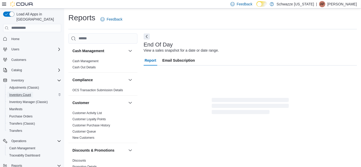
click at [27, 93] on span "Inventory Count" at bounding box center [20, 95] width 22 height 4
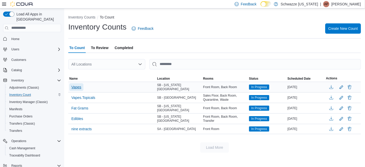
click at [80, 88] on span "Vapes" at bounding box center [76, 87] width 10 height 5
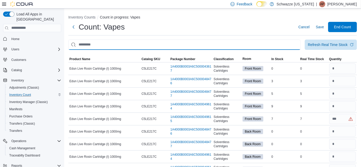
click at [145, 42] on input "This is a search bar. After typing your query, hit enter to filter the results …" at bounding box center [184, 45] width 232 height 10
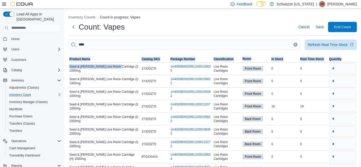
drag, startPoint x: 116, startPoint y: 69, endPoint x: 68, endPoint y: 69, distance: 47.8
click at [110, 71] on div "Seed & Smith Live Resin Cartridge (I) 1000mg" at bounding box center [104, 68] width 72 height 10
drag, startPoint x: 117, startPoint y: 68, endPoint x: 68, endPoint y: 67, distance: 48.5
click at [68, 67] on div "Seed & Smith Live Resin Cartridge (I) 1000mg" at bounding box center [104, 68] width 72 height 10
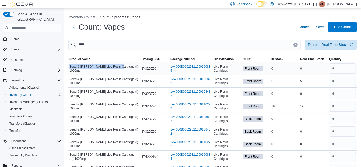
copy span "Seed & Smith Live Resin Cartridge"
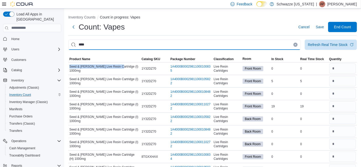
click at [100, 46] on input "****" at bounding box center [184, 45] width 232 height 10
paste input "**********"
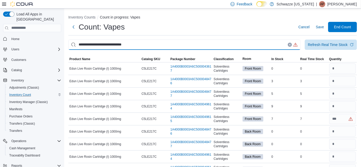
click at [143, 44] on input "**********" at bounding box center [184, 45] width 232 height 10
type input "****"
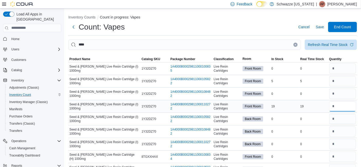
click at [343, 109] on input "number" at bounding box center [342, 106] width 27 height 10
type input "**"
click at [344, 143] on input "number" at bounding box center [342, 144] width 27 height 10
type input "*"
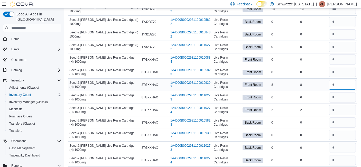
click at [341, 85] on input "number" at bounding box center [342, 85] width 27 height 10
type input "*"
click at [356, 110] on input "number" at bounding box center [342, 110] width 27 height 10
type input "*"
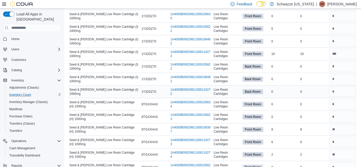
scroll to position [52, 0]
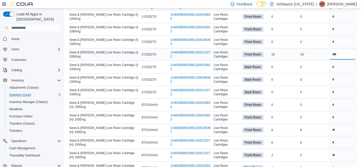
click at [344, 54] on input "number" at bounding box center [342, 54] width 27 height 10
type input "**"
click at [351, 144] on input "number" at bounding box center [342, 142] width 27 height 10
type input "*"
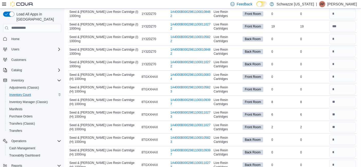
scroll to position [81, 0]
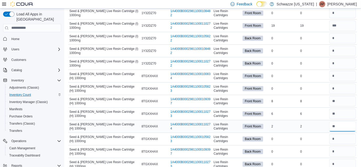
click at [343, 125] on input "number" at bounding box center [342, 126] width 27 height 10
type input "*"
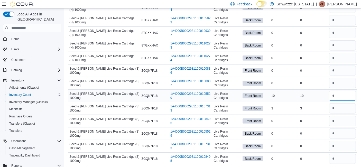
click at [333, 96] on input "number" at bounding box center [342, 96] width 27 height 10
type input "*"
click at [346, 111] on input "number" at bounding box center [342, 108] width 27 height 10
type input "*"
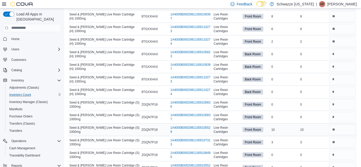
scroll to position [155, 0]
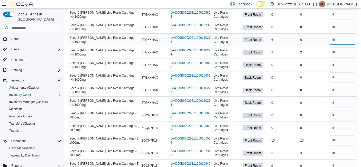
click at [346, 41] on input "number" at bounding box center [342, 40] width 27 height 10
type input "*"
click at [345, 26] on input "number" at bounding box center [342, 27] width 27 height 10
type input "*"
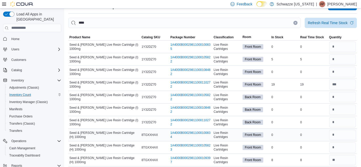
scroll to position [0, 0]
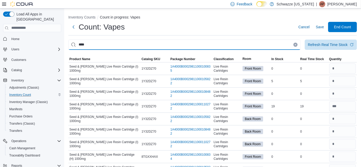
click at [224, 44] on input "****" at bounding box center [184, 45] width 232 height 10
type input "*****"
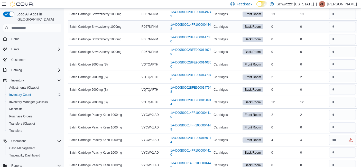
scroll to position [80, 0]
click at [345, 76] on input "number" at bounding box center [342, 77] width 27 height 10
type input "*"
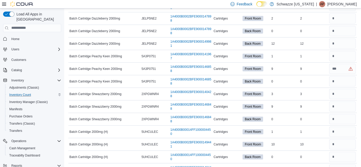
scroll to position [287, 0]
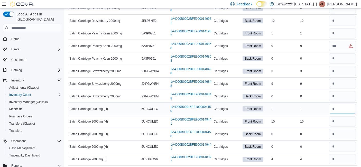
click at [343, 106] on input "number" at bounding box center [342, 109] width 27 height 10
type input "*"
click at [343, 118] on input "number" at bounding box center [342, 121] width 27 height 10
type input "**"
click at [343, 156] on input "number" at bounding box center [342, 159] width 27 height 10
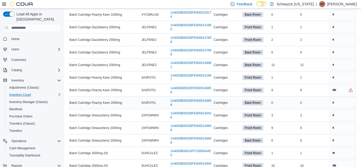
scroll to position [242, 0]
type input "*"
click at [346, 90] on input "number" at bounding box center [342, 90] width 27 height 10
type input "*"
click at [351, 41] on input "number" at bounding box center [342, 40] width 27 height 10
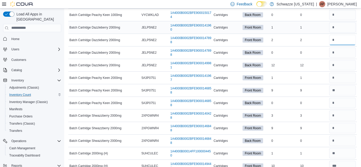
type input "*"
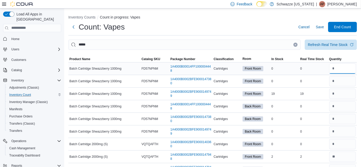
click at [341, 67] on input "number" at bounding box center [342, 68] width 27 height 10
type input "*"
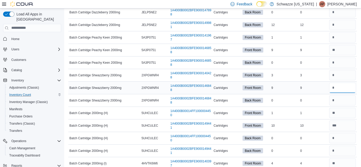
click at [344, 85] on input "number" at bounding box center [342, 88] width 27 height 10
type input "*"
click at [343, 46] on input "number" at bounding box center [342, 50] width 27 height 10
type input "*"
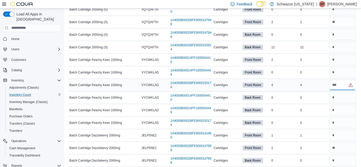
click at [339, 84] on input "number" at bounding box center [342, 85] width 27 height 10
type input "*"
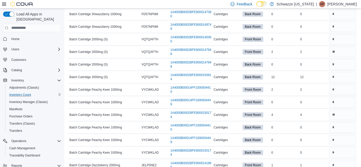
scroll to position [0, 0]
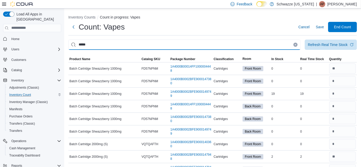
click at [215, 43] on input "*****" at bounding box center [184, 45] width 232 height 10
type input "******"
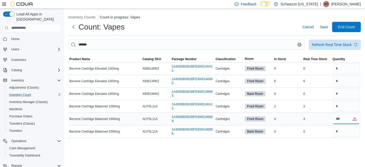
click at [344, 118] on input "number" at bounding box center [346, 119] width 27 height 10
type input "*"
click at [346, 84] on input "number" at bounding box center [346, 81] width 27 height 10
type input "*"
click at [348, 104] on input "number" at bounding box center [346, 106] width 27 height 10
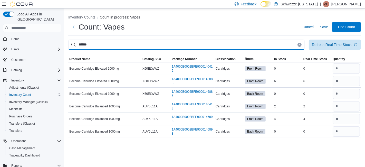
click at [252, 48] on input "******" at bounding box center [186, 45] width 237 height 10
type input "*****"
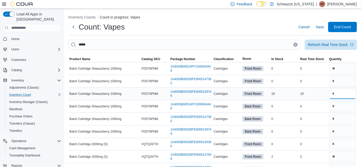
click at [339, 92] on input "number" at bounding box center [342, 94] width 27 height 10
type input "**"
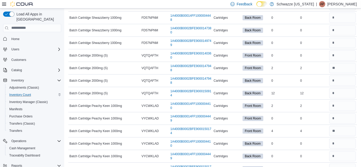
scroll to position [86, 0]
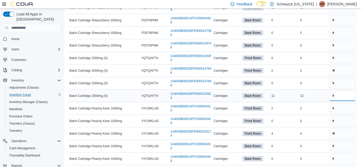
click at [342, 98] on input "number" at bounding box center [342, 96] width 27 height 10
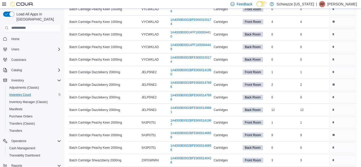
scroll to position [198, 0]
type input "**"
click at [346, 109] on input "number" at bounding box center [342, 110] width 27 height 10
type input "**"
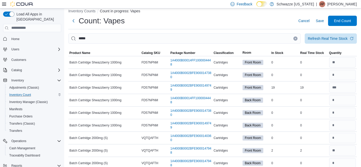
scroll to position [6, 0]
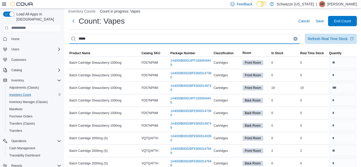
click at [205, 38] on input "*****" at bounding box center [184, 39] width 232 height 10
type input "*****"
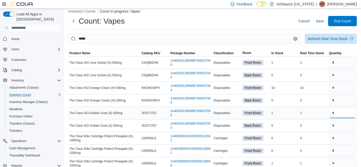
click at [345, 115] on input "number" at bounding box center [342, 113] width 27 height 10
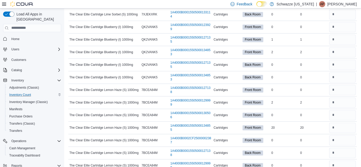
scroll to position [986, 0]
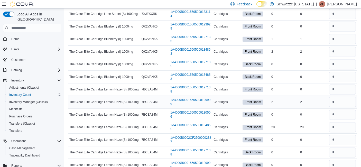
type input "*"
click at [342, 98] on input "number" at bounding box center [342, 102] width 27 height 10
type input "*"
click at [342, 124] on input "number" at bounding box center [342, 127] width 27 height 10
type input "**"
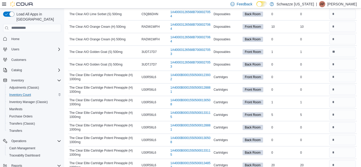
scroll to position [66, 0]
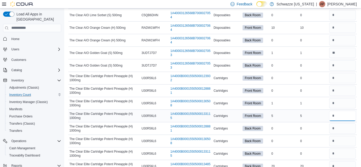
click at [343, 116] on input "number" at bounding box center [342, 116] width 27 height 10
click at [343, 116] on input "*" at bounding box center [342, 116] width 27 height 10
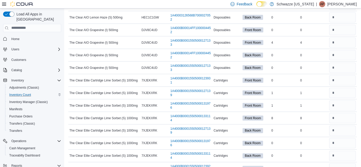
scroll to position [844, 0]
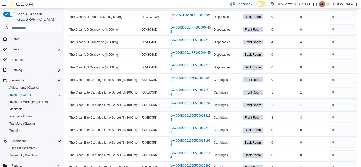
type input "*"
click at [349, 100] on input "number" at bounding box center [342, 105] width 27 height 10
type input "*"
click at [347, 113] on input "number" at bounding box center [342, 117] width 27 height 10
type input "*"
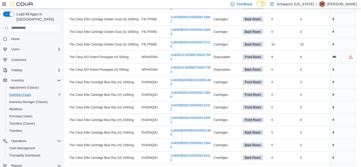
scroll to position [457, 0]
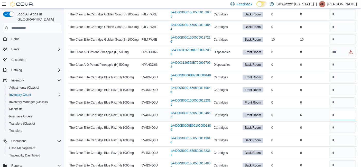
click at [347, 113] on input "number" at bounding box center [342, 115] width 27 height 10
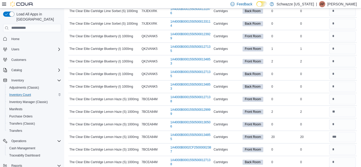
scroll to position [976, 0]
type input "*"
click at [349, 60] on input "number" at bounding box center [342, 62] width 27 height 10
type input "*"
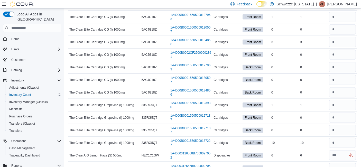
scroll to position [693, 0]
click at [347, 39] on input "number" at bounding box center [342, 42] width 27 height 10
type input "*"
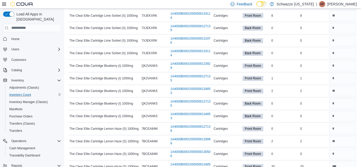
scroll to position [951, 0]
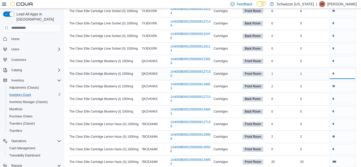
click at [349, 69] on input "number" at bounding box center [342, 74] width 27 height 10
type input "*"
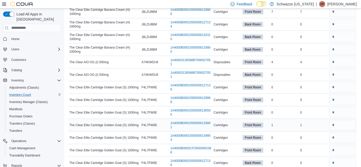
scroll to position [268, 0]
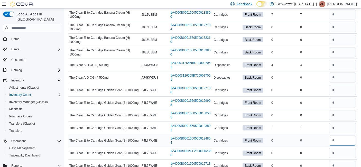
click at [343, 140] on input "number" at bounding box center [342, 140] width 27 height 10
type input "*"
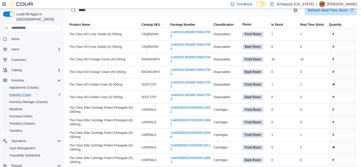
scroll to position [760, 0]
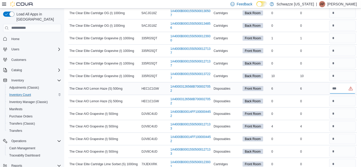
click at [341, 84] on input "number" at bounding box center [342, 88] width 27 height 10
type input "*"
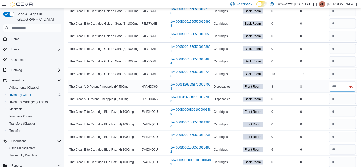
click at [340, 84] on input "number" at bounding box center [342, 86] width 27 height 10
type input "*"
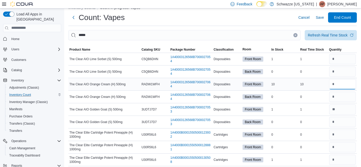
click at [349, 84] on input "number" at bounding box center [342, 84] width 27 height 10
type input "*"
click at [343, 58] on input "number" at bounding box center [342, 59] width 27 height 10
type input "*"
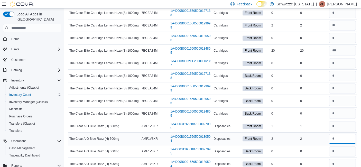
click at [346, 134] on input "number" at bounding box center [342, 139] width 27 height 10
type input "*"
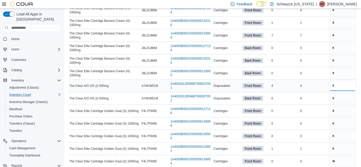
click at [341, 85] on input "number" at bounding box center [342, 86] width 27 height 10
type input "*"
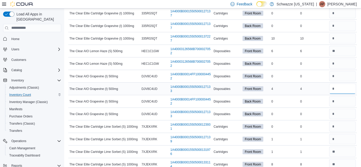
click at [337, 85] on input "number" at bounding box center [342, 89] width 27 height 10
type input "*"
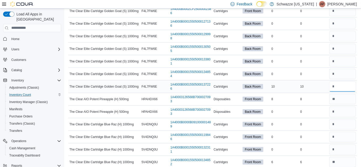
click at [340, 84] on input "number" at bounding box center [342, 86] width 27 height 10
type input "**"
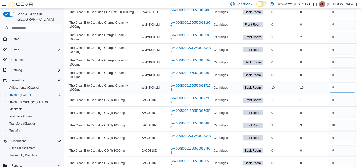
click at [337, 85] on input "number" at bounding box center [342, 87] width 27 height 10
type input "**"
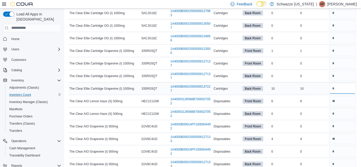
click at [346, 85] on input "number" at bounding box center [342, 88] width 27 height 10
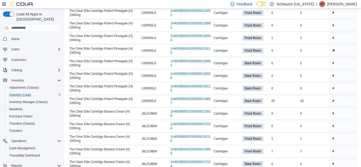
scroll to position [133, 0]
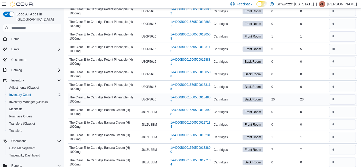
type input "**"
click at [346, 100] on input "number" at bounding box center [342, 99] width 27 height 10
click at [350, 152] on input "number" at bounding box center [342, 150] width 27 height 10
type input "*"
type input "**"
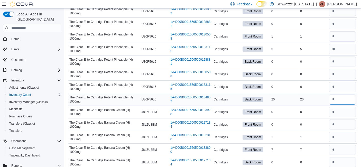
click at [340, 97] on input "number" at bounding box center [342, 99] width 27 height 10
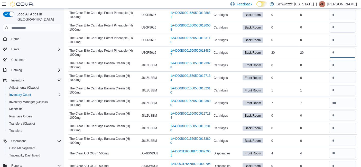
scroll to position [0, 0]
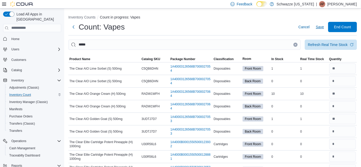
type input "**"
click at [323, 27] on span "Save" at bounding box center [320, 26] width 8 height 5
click at [297, 43] on button "Clear input" at bounding box center [295, 45] width 4 height 4
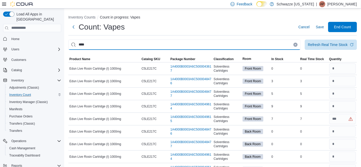
type input "****"
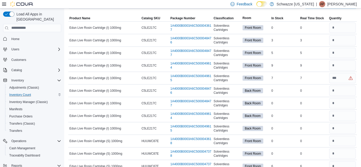
scroll to position [172, 0]
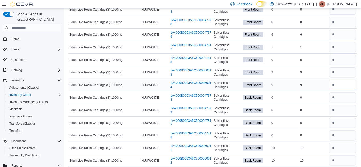
click at [352, 85] on input "number" at bounding box center [342, 85] width 27 height 10
type input "*"
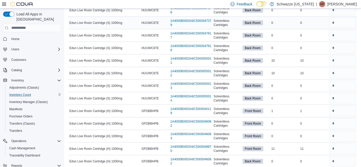
scroll to position [160, 0]
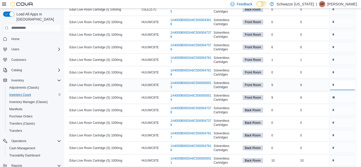
click at [341, 84] on input "number" at bounding box center [342, 85] width 27 height 10
type input "*"
click at [342, 43] on input "number" at bounding box center [342, 47] width 27 height 10
type input "*"
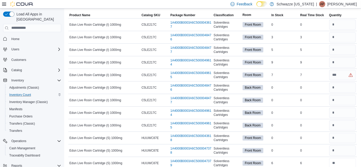
scroll to position [44, 0]
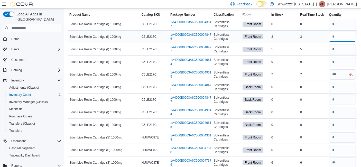
click at [346, 37] on input "number" at bounding box center [342, 37] width 27 height 10
type input "*"
click at [337, 49] on input "number" at bounding box center [342, 49] width 27 height 10
type input "*"
click at [345, 77] on input "number" at bounding box center [342, 74] width 27 height 10
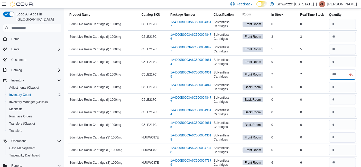
type input "*"
click at [341, 59] on input "number" at bounding box center [342, 62] width 27 height 10
type input "*"
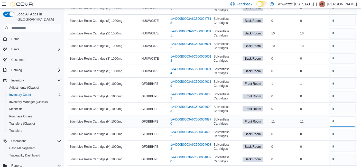
click at [345, 123] on input "number" at bounding box center [342, 121] width 27 height 10
type input "**"
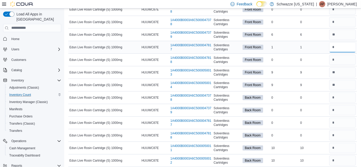
click at [340, 44] on input "number" at bounding box center [342, 47] width 27 height 10
click at [349, 71] on input "number" at bounding box center [342, 72] width 27 height 10
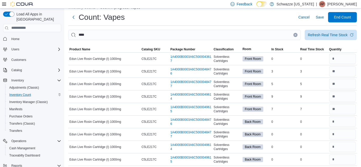
scroll to position [10, 0]
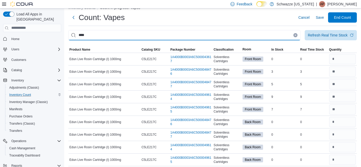
click at [258, 31] on input "****" at bounding box center [184, 35] width 232 height 10
click at [258, 31] on input "This is a search bar. After typing your query, hit enter to filter the results …" at bounding box center [184, 35] width 232 height 10
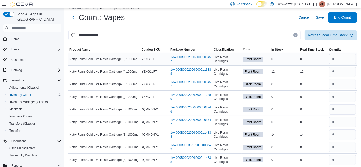
type input "**********"
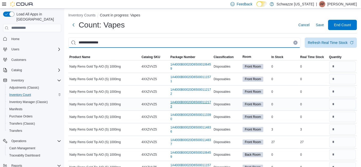
scroll to position [0, 0]
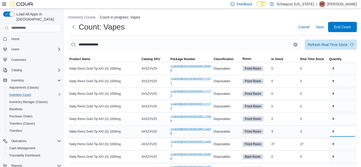
click at [344, 129] on input "number" at bounding box center [342, 131] width 27 height 10
type input "*"
click at [344, 144] on input "number" at bounding box center [342, 144] width 27 height 10
type input "**"
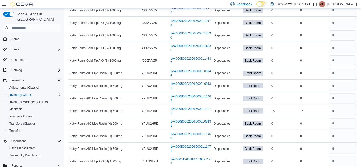
scroll to position [173, 0]
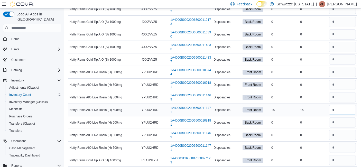
click at [351, 107] on input "number" at bounding box center [342, 110] width 27 height 10
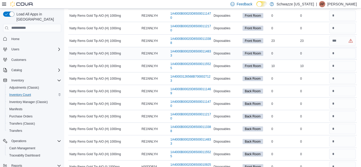
scroll to position [369, 0]
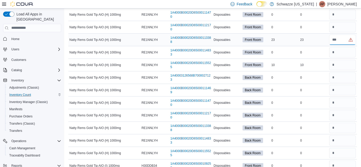
click at [341, 35] on input "number" at bounding box center [342, 40] width 27 height 10
type input "**"
click at [339, 62] on input "number" at bounding box center [342, 65] width 27 height 10
type input "**"
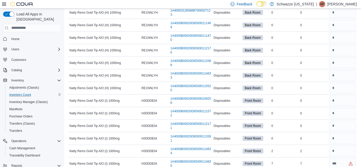
scroll to position [450, 0]
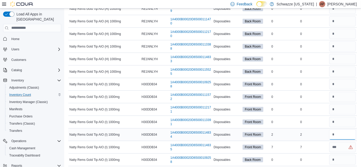
click at [345, 135] on input "number" at bounding box center [342, 134] width 27 height 10
type input "*"
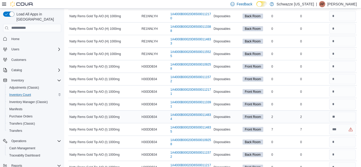
scroll to position [468, 0]
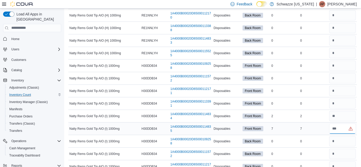
click at [341, 124] on input "number" at bounding box center [342, 129] width 27 height 10
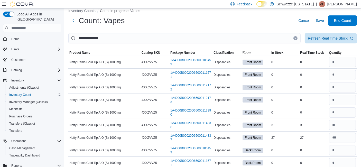
scroll to position [11, 0]
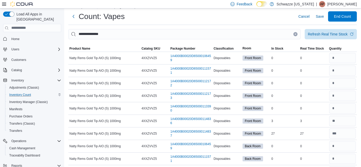
type input "*"
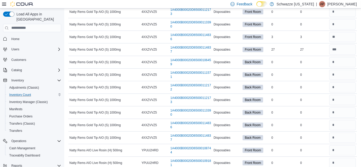
scroll to position [0, 0]
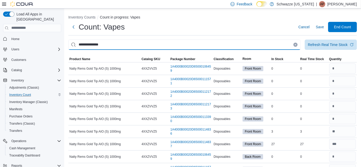
click at [114, 44] on input "**********" at bounding box center [184, 45] width 232 height 10
type input "**********"
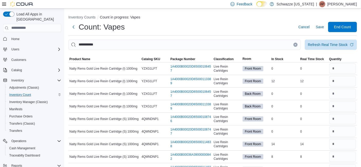
scroll to position [762, 0]
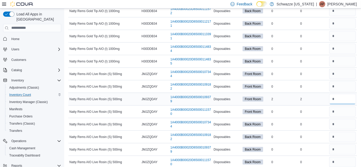
click at [336, 94] on input "number" at bounding box center [342, 99] width 27 height 10
type input "*"
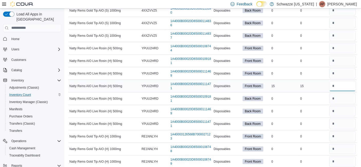
click at [339, 86] on input "number" at bounding box center [342, 86] width 27 height 10
type input "**"
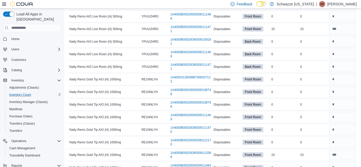
scroll to position [72, 0]
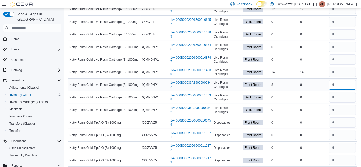
click at [344, 82] on input "number" at bounding box center [342, 85] width 27 height 10
type input "*"
click at [345, 71] on input "number" at bounding box center [342, 72] width 27 height 10
type input "**"
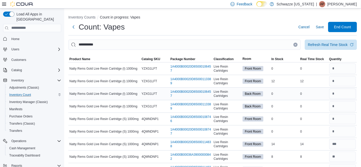
scroll to position [573, 0]
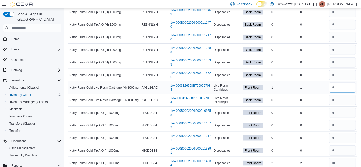
click at [352, 84] on input "number" at bounding box center [342, 87] width 27 height 10
type input "*"
click at [257, 22] on span "Back Room" at bounding box center [253, 24] width 16 height 5
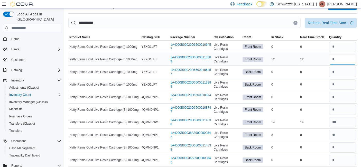
click at [348, 55] on input "number" at bounding box center [342, 59] width 27 height 10
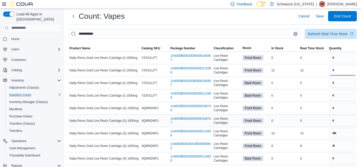
scroll to position [0, 0]
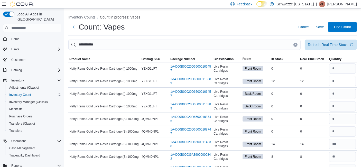
type input "**"
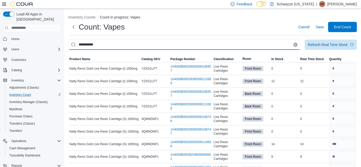
click at [297, 46] on input "**********" at bounding box center [184, 45] width 232 height 10
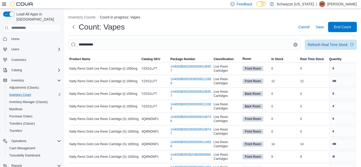
click at [296, 44] on icon "Clear input" at bounding box center [295, 44] width 1 height 1
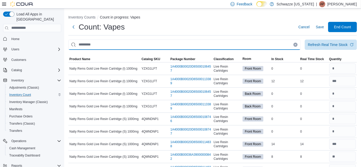
click at [281, 43] on input "This is a search bar. After typing your query, hit enter to filter the results …" at bounding box center [184, 45] width 232 height 10
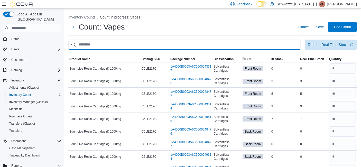
click at [300, 43] on input "This is a search bar. After typing your query, hit enter to filter the results …" at bounding box center [184, 45] width 232 height 10
click at [262, 48] on input "This is a search bar. After typing your query, hit enter to filter the results …" at bounding box center [184, 45] width 232 height 10
type input "*******"
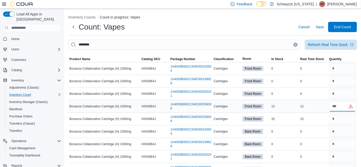
click at [341, 105] on input "number" at bounding box center [342, 106] width 27 height 10
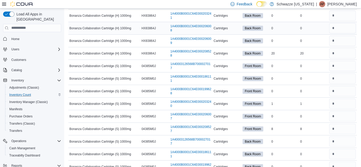
scroll to position [141, 0]
click at [343, 128] on input "number" at bounding box center [342, 129] width 27 height 10
type input "*"
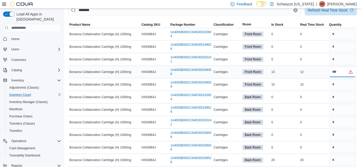
click at [343, 73] on input "number" at bounding box center [342, 72] width 27 height 10
type input "**"
click at [348, 84] on input "number" at bounding box center [342, 84] width 27 height 10
type input "**"
click at [352, 72] on input "number" at bounding box center [342, 72] width 27 height 10
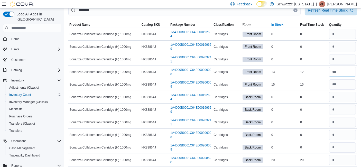
type input "**"
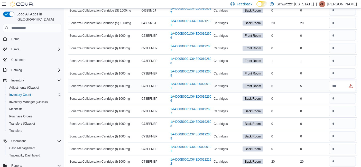
click at [343, 86] on input "number" at bounding box center [342, 86] width 27 height 10
type input "*"
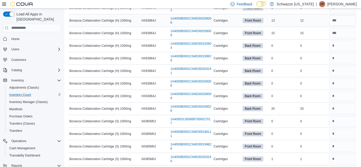
scroll to position [337, 0]
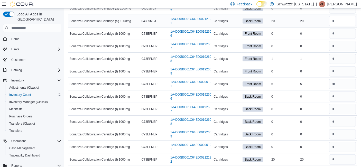
click at [336, 20] on input "number" at bounding box center [342, 21] width 27 height 10
type input "**"
click at [342, 160] on input "number" at bounding box center [342, 159] width 27 height 10
type input "**"
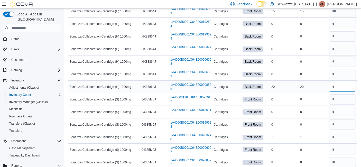
click at [336, 85] on input "number" at bounding box center [342, 87] width 27 height 10
type input "**"
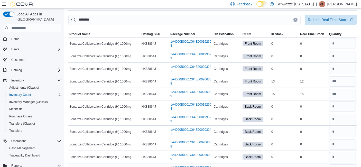
scroll to position [0, 0]
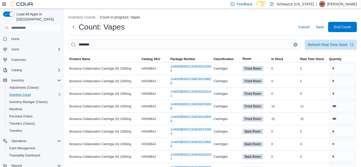
click at [296, 44] on icon "Clear input" at bounding box center [295, 45] width 2 height 2
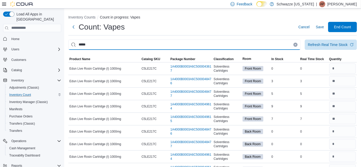
type input "*****"
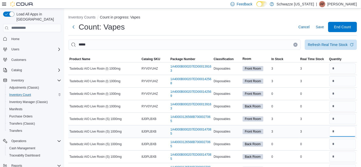
click at [348, 134] on input "number" at bounding box center [342, 131] width 27 height 10
type input "*"
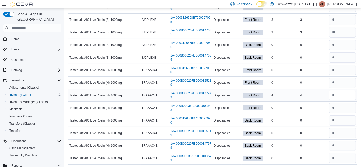
click at [343, 97] on input "number" at bounding box center [342, 95] width 27 height 10
type input "*"
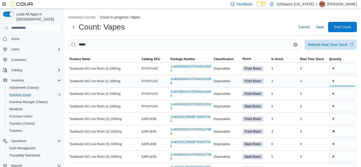
click at [337, 82] on input "number" at bounding box center [342, 81] width 27 height 10
type input "*"
click at [344, 72] on input "number" at bounding box center [342, 68] width 27 height 10
type input "*"
click at [344, 95] on input "number" at bounding box center [342, 94] width 27 height 10
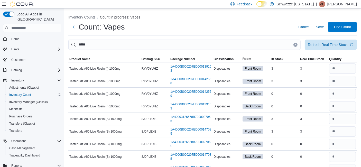
click at [297, 46] on button "Clear input" at bounding box center [295, 45] width 4 height 4
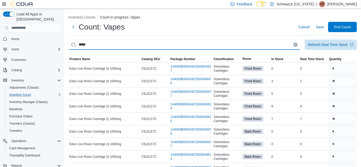
type input "*****"
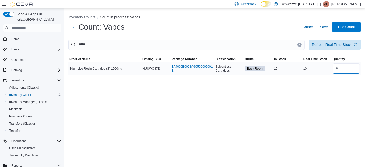
click at [345, 69] on input "number" at bounding box center [346, 68] width 27 height 10
type input "**"
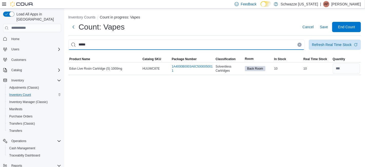
click at [145, 41] on input "*****" at bounding box center [186, 45] width 237 height 10
type input "*****"
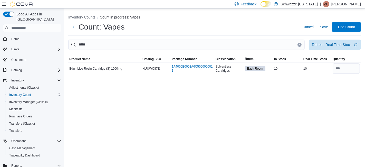
click at [157, 107] on div "Inventory Counts Count in progress: Vapes Count: Vapes Cancel Save End Count **…" at bounding box center [214, 87] width 301 height 159
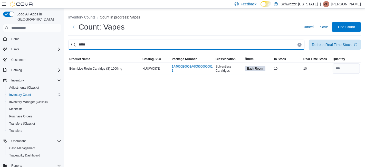
click at [103, 46] on input "*****" at bounding box center [186, 45] width 237 height 10
click at [103, 46] on input "This is a search bar. After typing your query, hit enter to filter the results …" at bounding box center [186, 45] width 237 height 10
type input "*********"
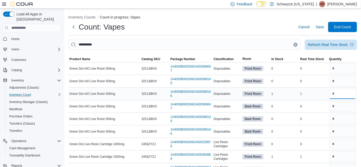
click at [337, 93] on input "number" at bounding box center [342, 94] width 27 height 10
type input "*"
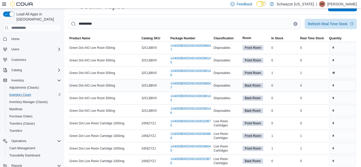
scroll to position [21, 0]
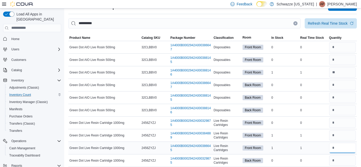
click at [340, 146] on input "number" at bounding box center [342, 148] width 27 height 10
type input "*"
click at [341, 133] on input "number" at bounding box center [342, 135] width 27 height 10
type input "*"
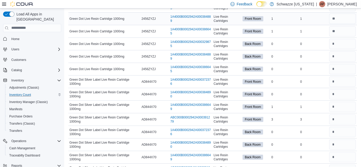
scroll to position [138, 0]
click at [343, 118] on input "number" at bounding box center [342, 119] width 27 height 10
type input "*"
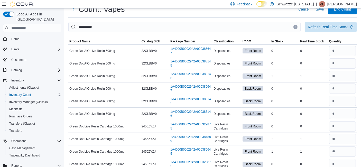
scroll to position [0, 0]
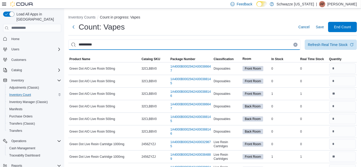
click at [98, 46] on input "*********" at bounding box center [184, 45] width 232 height 10
type input "***"
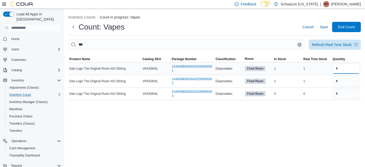
click at [338, 66] on input "number" at bounding box center [346, 68] width 27 height 10
type input "*"
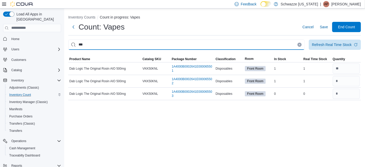
click at [222, 44] on input "***" at bounding box center [186, 45] width 237 height 10
type input "***"
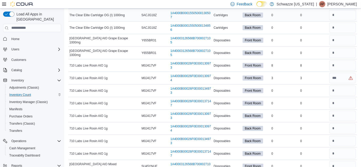
scroll to position [319, 0]
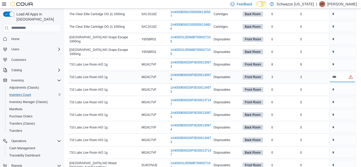
click at [348, 76] on input "number" at bounding box center [342, 77] width 27 height 10
type input "*"
click at [347, 63] on input "number" at bounding box center [342, 64] width 27 height 10
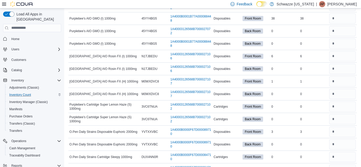
scroll to position [0, 0]
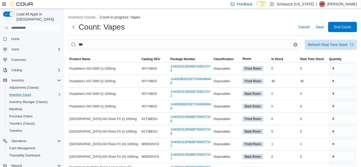
type input "*"
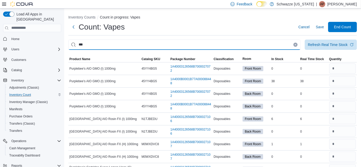
click at [155, 47] on input "***" at bounding box center [184, 45] width 232 height 10
type input "****"
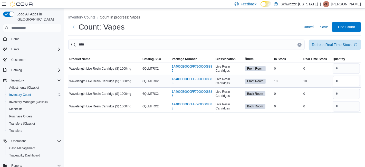
click at [334, 80] on input "number" at bounding box center [346, 81] width 27 height 10
type input "**"
click at [333, 129] on div "Inventory Counts Count in progress: Vapes Count: Vapes Cancel Save End Count **…" at bounding box center [214, 87] width 301 height 159
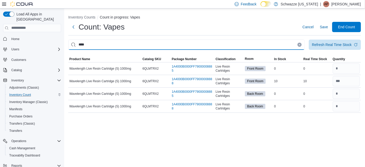
click at [196, 47] on input "****" at bounding box center [186, 45] width 237 height 10
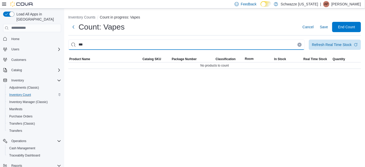
type input "***"
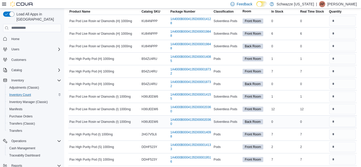
scroll to position [48, 0]
click at [338, 108] on input "number" at bounding box center [342, 109] width 27 height 10
click at [350, 40] on div at bounding box center [342, 46] width 29 height 12
click at [342, 27] on div at bounding box center [342, 33] width 29 height 12
click at [343, 33] on input "number" at bounding box center [342, 33] width 27 height 10
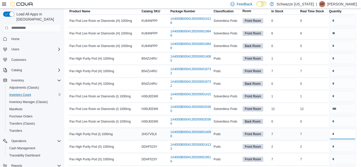
click at [341, 131] on input "number" at bounding box center [342, 134] width 27 height 10
click at [341, 145] on input "number" at bounding box center [342, 147] width 27 height 10
click at [347, 73] on input "number" at bounding box center [342, 71] width 27 height 10
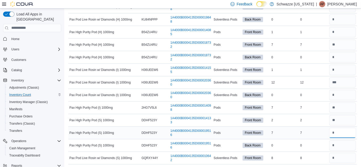
click at [342, 133] on input "number" at bounding box center [342, 133] width 27 height 10
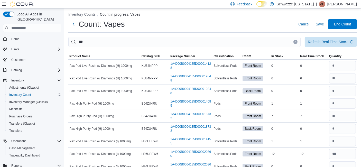
scroll to position [0, 0]
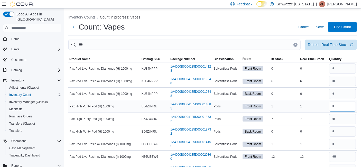
click at [349, 108] on input "number" at bounding box center [342, 106] width 27 height 10
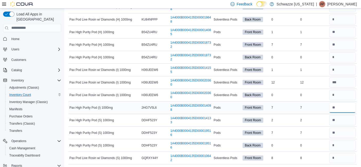
click at [343, 104] on input "number" at bounding box center [342, 107] width 27 height 10
click at [342, 158] on input "number" at bounding box center [342, 158] width 27 height 10
click at [350, 69] on input "number" at bounding box center [342, 70] width 27 height 10
click at [346, 161] on input "number" at bounding box center [342, 158] width 27 height 10
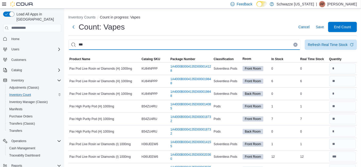
click at [179, 48] on input "***" at bounding box center [184, 45] width 232 height 10
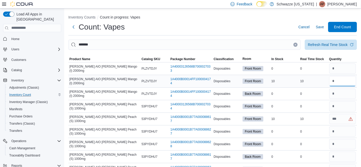
click at [345, 79] on input "number" at bounding box center [342, 81] width 27 height 10
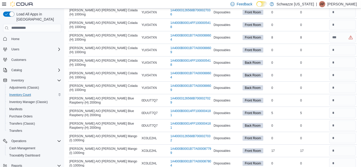
scroll to position [258, 0]
click at [344, 113] on input "number" at bounding box center [342, 113] width 27 height 10
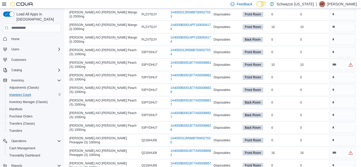
scroll to position [0, 0]
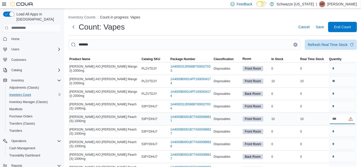
click at [344, 119] on input "number" at bounding box center [342, 119] width 27 height 10
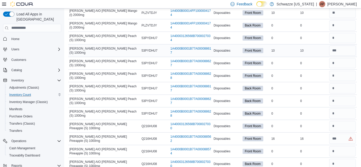
scroll to position [90, 0]
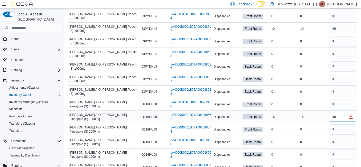
click at [344, 117] on input "number" at bounding box center [342, 117] width 27 height 10
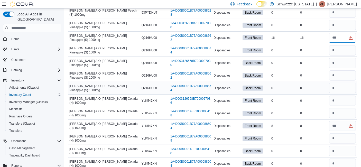
scroll to position [170, 0]
click at [340, 126] on input "number" at bounding box center [342, 125] width 27 height 10
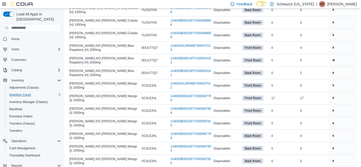
scroll to position [311, 0]
click at [341, 99] on input "number" at bounding box center [342, 97] width 27 height 10
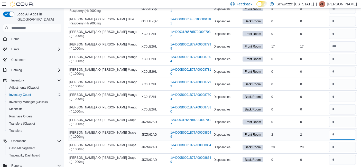
click at [345, 133] on input "number" at bounding box center [342, 134] width 27 height 10
click at [346, 143] on input "number" at bounding box center [342, 147] width 27 height 10
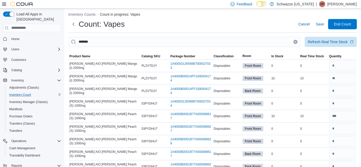
scroll to position [0, 0]
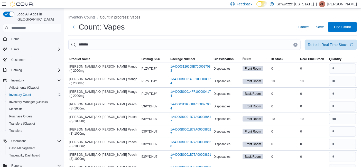
click at [297, 46] on button "Clear input" at bounding box center [295, 45] width 4 height 4
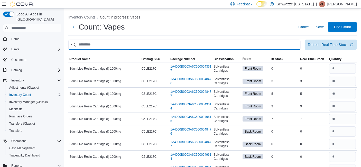
click at [300, 44] on input "This is a search bar. After typing your query, hit enter to filter the results …" at bounding box center [184, 45] width 232 height 10
click at [289, 44] on input "This is a search bar. After typing your query, hit enter to filter the results …" at bounding box center [184, 45] width 232 height 10
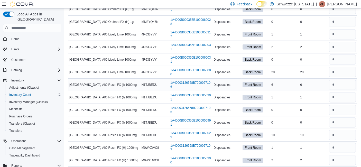
scroll to position [221, 0]
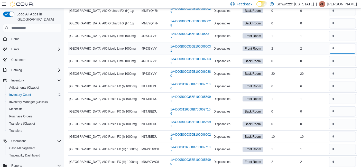
click at [339, 47] on input "number" at bounding box center [342, 48] width 27 height 10
click at [340, 71] on input "number" at bounding box center [342, 74] width 27 height 10
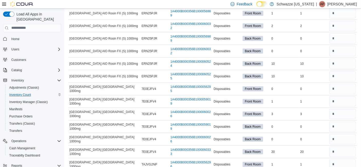
scroll to position [444, 0]
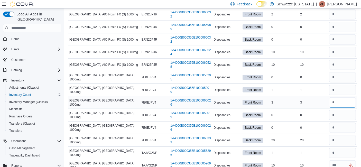
click at [353, 102] on input "number" at bounding box center [342, 102] width 27 height 10
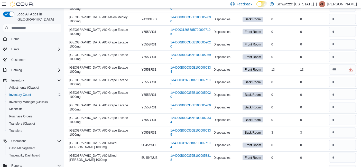
scroll to position [641, 0]
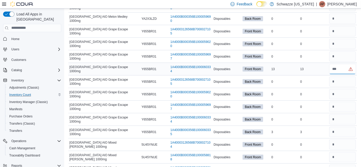
click at [343, 64] on input "number" at bounding box center [342, 69] width 27 height 10
click at [343, 127] on input "number" at bounding box center [342, 132] width 27 height 10
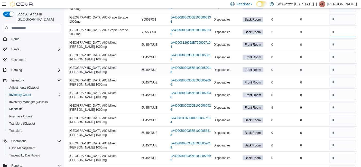
scroll to position [741, 0]
click at [341, 104] on input "number" at bounding box center [342, 108] width 27 height 10
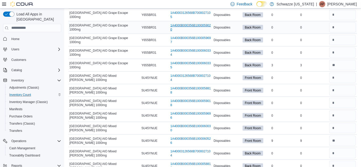
scroll to position [825, 0]
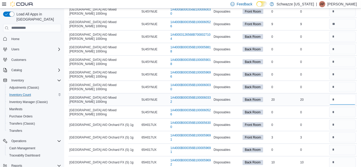
click at [343, 95] on input "number" at bounding box center [342, 100] width 27 height 10
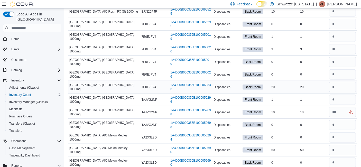
click at [343, 89] on div at bounding box center [342, 87] width 29 height 12
click at [343, 87] on input "number" at bounding box center [342, 87] width 27 height 10
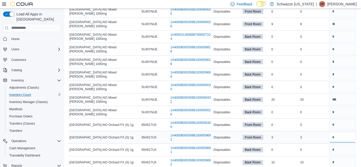
click at [340, 132] on input "number" at bounding box center [342, 137] width 27 height 10
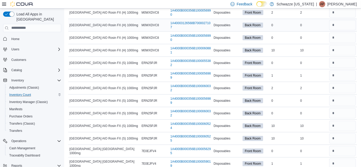
scroll to position [135, 0]
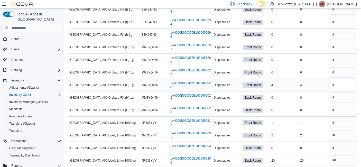
click at [342, 85] on input "number" at bounding box center [342, 85] width 27 height 10
click at [341, 71] on input "number" at bounding box center [342, 72] width 27 height 10
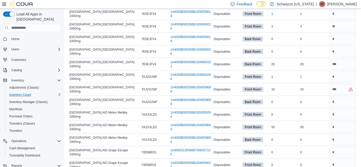
scroll to position [10, 0]
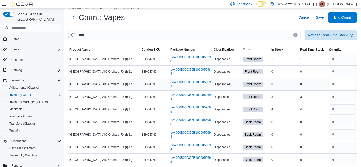
click at [339, 83] on input "number" at bounding box center [342, 84] width 27 height 10
click at [351, 111] on input "number" at bounding box center [342, 109] width 27 height 10
click at [345, 59] on input "number" at bounding box center [342, 59] width 27 height 10
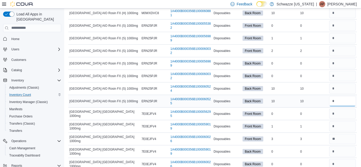
click at [342, 102] on input "number" at bounding box center [342, 101] width 27 height 10
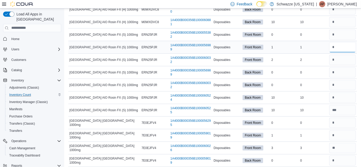
click at [340, 49] on input "number" at bounding box center [342, 47] width 27 height 10
click at [341, 94] on input "number" at bounding box center [342, 97] width 27 height 10
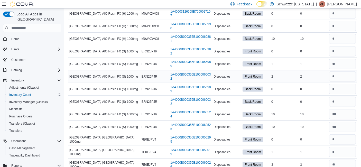
scroll to position [381, 0]
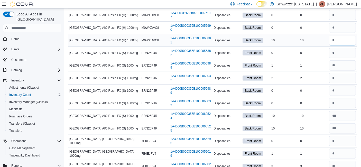
click at [335, 41] on input "number" at bounding box center [342, 40] width 27 height 10
click at [345, 77] on input "number" at bounding box center [342, 78] width 27 height 10
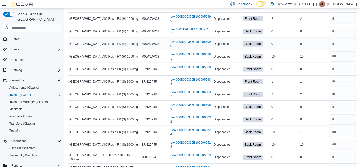
scroll to position [364, 0]
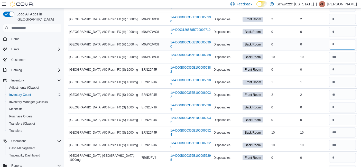
click at [346, 43] on input "number" at bounding box center [342, 44] width 27 height 10
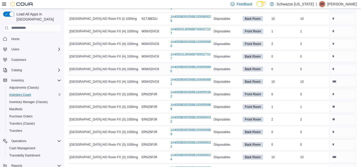
scroll to position [338, 0]
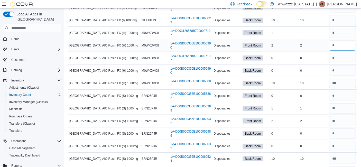
click at [348, 45] on input "number" at bounding box center [342, 45] width 27 height 10
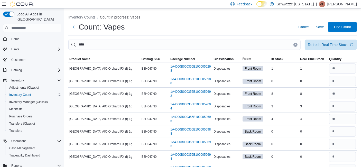
scroll to position [222, 0]
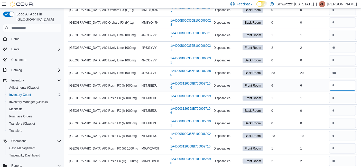
click at [344, 85] on input "number" at bounding box center [342, 85] width 27 height 10
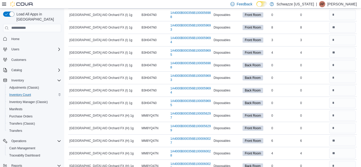
scroll to position [66, 0]
click at [345, 42] on input "number" at bounding box center [342, 40] width 27 height 10
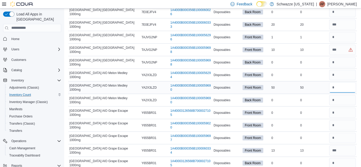
click at [341, 85] on input "number" at bounding box center [342, 87] width 27 height 10
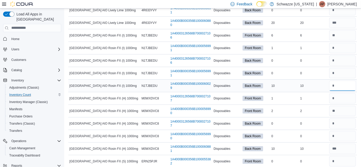
click at [345, 88] on input "number" at bounding box center [342, 86] width 27 height 10
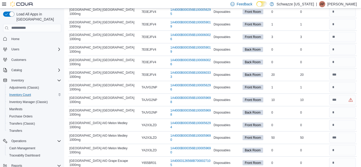
scroll to position [825, 0]
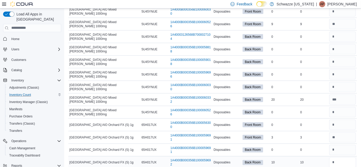
click at [340, 157] on input "number" at bounding box center [342, 162] width 27 height 10
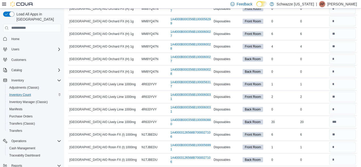
scroll to position [0, 0]
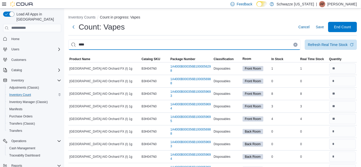
click at [178, 42] on input "****" at bounding box center [184, 45] width 232 height 10
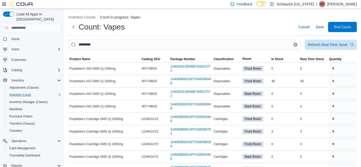
scroll to position [1008, 0]
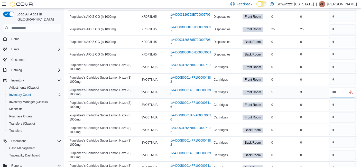
click at [348, 87] on input "number" at bounding box center [342, 92] width 27 height 10
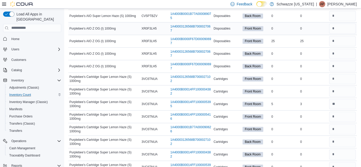
scroll to position [698, 0]
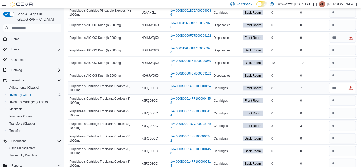
click at [345, 87] on input "number" at bounding box center [342, 88] width 27 height 10
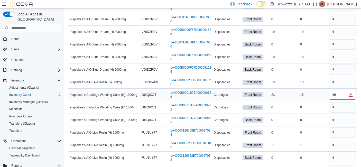
click at [342, 90] on input "number" at bounding box center [342, 95] width 27 height 10
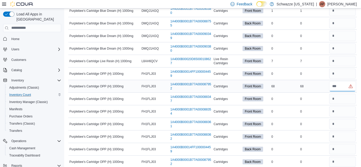
click at [344, 87] on input "number" at bounding box center [342, 86] width 27 height 10
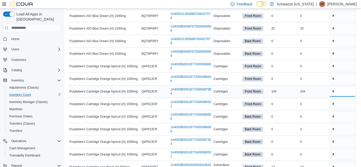
click at [353, 86] on input "number" at bounding box center [342, 91] width 27 height 10
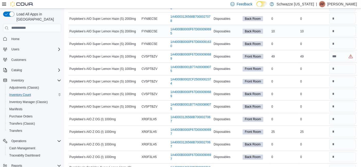
scroll to position [495, 0]
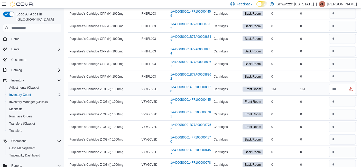
click at [341, 86] on input "number" at bounding box center [342, 89] width 27 height 10
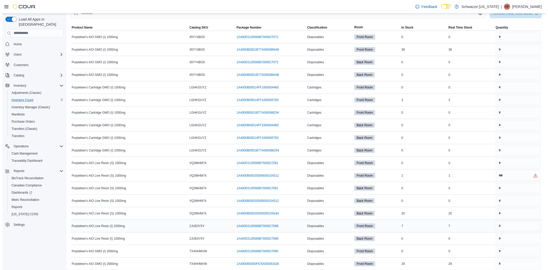
scroll to position [0, 0]
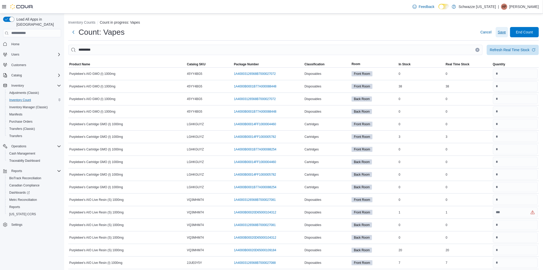
click at [365, 31] on span "Save" at bounding box center [502, 32] width 8 height 5
click at [23, 151] on span "Cash Management" at bounding box center [22, 153] width 26 height 4
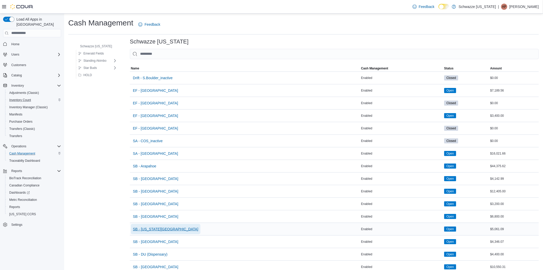
click at [161, 167] on span "SB - [US_STATE][GEOGRAPHIC_DATA]" at bounding box center [165, 228] width 65 height 5
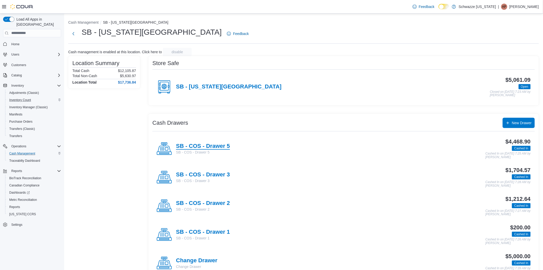
click at [210, 145] on h4 "SB - COS - Drawer 5" at bounding box center [203, 146] width 54 height 7
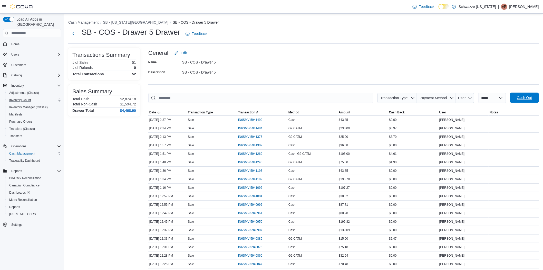
click at [365, 97] on span "Cash Out" at bounding box center [524, 97] width 15 height 5
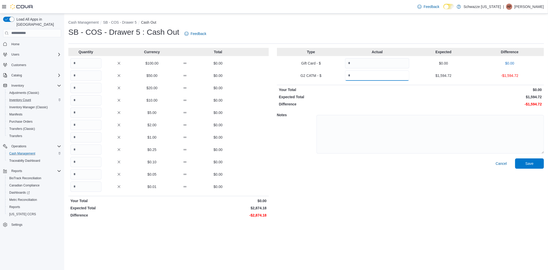
click at [365, 74] on input "Quantity" at bounding box center [377, 75] width 64 height 10
click at [93, 165] on input "Quantity" at bounding box center [85, 162] width 31 height 10
click at [79, 167] on input "Quantity" at bounding box center [85, 186] width 31 height 10
click at [78, 167] on input "Quantity" at bounding box center [85, 174] width 31 height 10
click at [90, 163] on input "Quantity" at bounding box center [85, 162] width 31 height 10
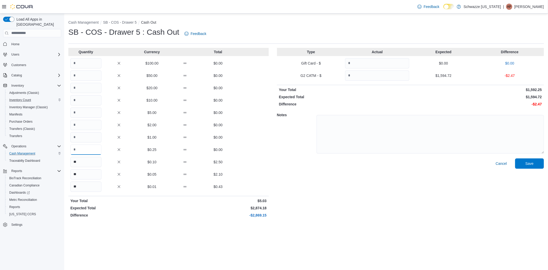
click at [83, 149] on input "Quantity" at bounding box center [85, 149] width 31 height 10
click at [91, 136] on input "Quantity" at bounding box center [85, 137] width 31 height 10
click at [78, 115] on input "Quantity" at bounding box center [85, 112] width 31 height 10
click at [79, 102] on input "Quantity" at bounding box center [85, 100] width 31 height 10
click at [81, 83] on input "Quantity" at bounding box center [85, 88] width 31 height 10
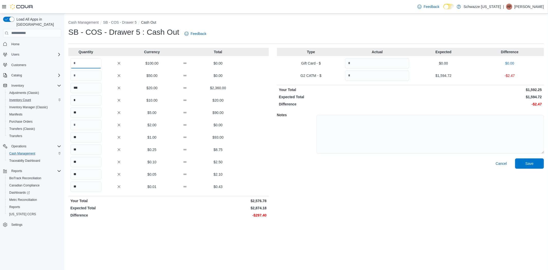
click at [80, 64] on input "Quantity" at bounding box center [85, 63] width 31 height 10
click at [365, 164] on span "Save" at bounding box center [529, 163] width 8 height 5
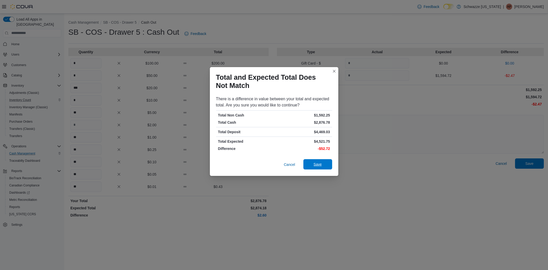
click at [315, 167] on span "Save" at bounding box center [317, 164] width 23 height 10
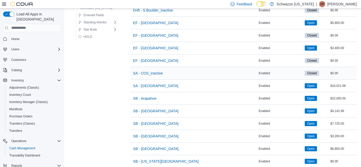
scroll to position [64, 0]
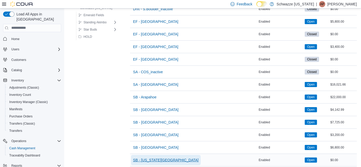
click at [159, 157] on span "SB - [US_STATE][GEOGRAPHIC_DATA]" at bounding box center [165, 159] width 65 height 5
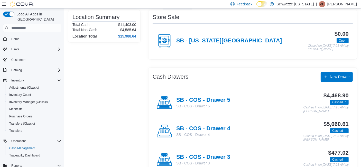
scroll to position [45, 0]
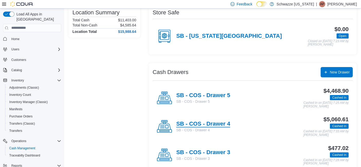
click at [206, 125] on h4 "SB - COS - Drawer 4" at bounding box center [203, 124] width 54 height 7
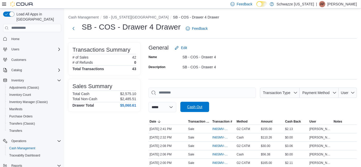
click at [206, 105] on span "Cash Out" at bounding box center [194, 107] width 23 height 10
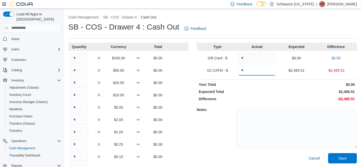
click at [262, 69] on input "Quantity" at bounding box center [256, 70] width 37 height 10
type input "*******"
click at [84, 57] on input "Quantity" at bounding box center [79, 58] width 18 height 10
type input "*"
click at [83, 74] on input "Quantity" at bounding box center [79, 70] width 18 height 10
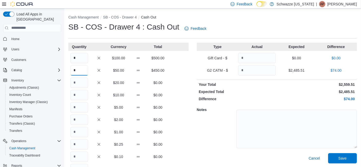
type input "*"
click at [82, 81] on input "Quantity" at bounding box center [79, 83] width 18 height 10
type input "**"
click at [79, 106] on input "Quantity" at bounding box center [79, 107] width 18 height 10
type input "**"
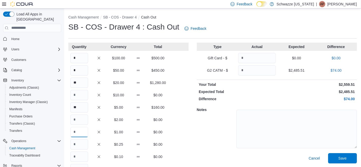
click at [81, 136] on input "Quantity" at bounding box center [79, 132] width 18 height 10
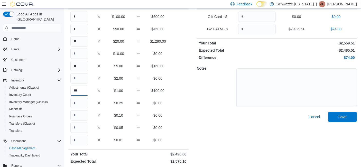
scroll to position [51, 0]
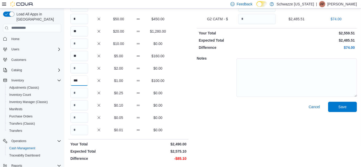
type input "***"
click at [79, 90] on input "Quantity" at bounding box center [79, 93] width 18 height 10
type input "**"
click at [78, 107] on input "Quantity" at bounding box center [79, 105] width 18 height 10
type input "**"
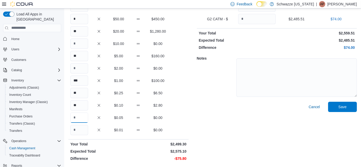
click at [80, 114] on input "Quantity" at bounding box center [79, 117] width 18 height 10
type input "**"
click at [83, 124] on div "Quantity Currency Total * $100.00 $500.00 * $50.00 $450.00 ** $20.00 $1,280.00 …" at bounding box center [128, 77] width 120 height 172
click at [79, 129] on input "Quantity" at bounding box center [79, 130] width 18 height 10
type input "**"
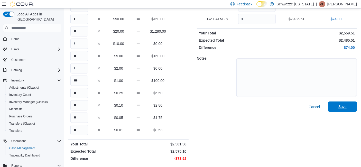
click at [343, 107] on span "Save" at bounding box center [342, 106] width 8 height 5
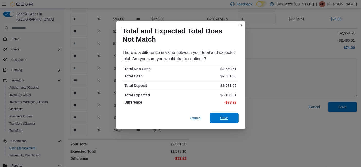
click at [226, 121] on span "Save" at bounding box center [224, 118] width 23 height 10
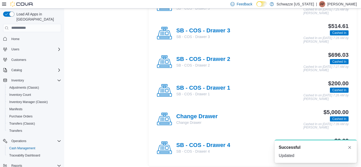
scroll to position [141, 0]
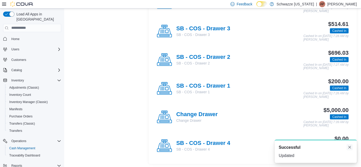
click at [350, 147] on button "Dismiss toast" at bounding box center [349, 147] width 6 height 6
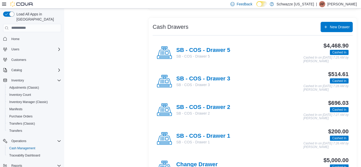
scroll to position [92, 0]
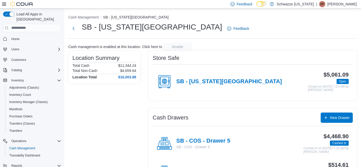
scroll to position [92, 0]
